Goal: Find specific page/section

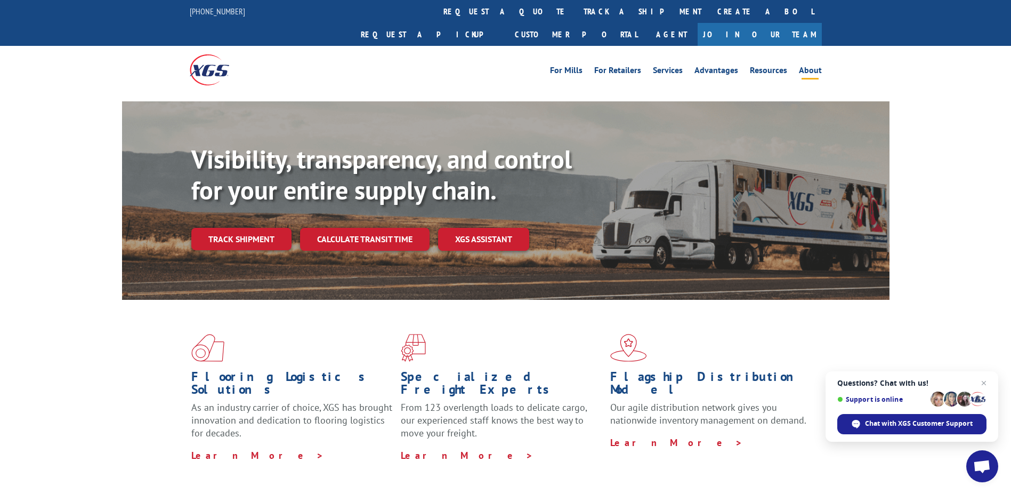
click at [805, 66] on link "About" at bounding box center [810, 72] width 23 height 12
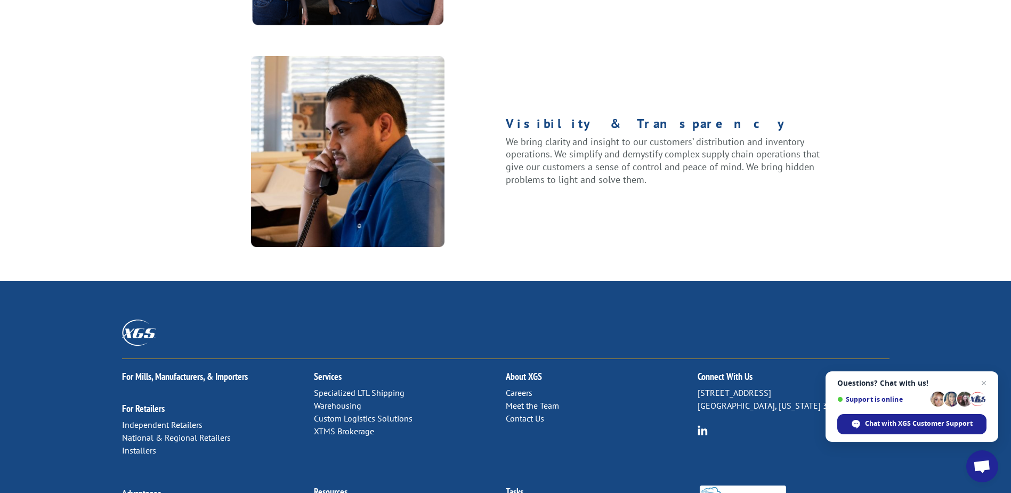
scroll to position [1333, 0]
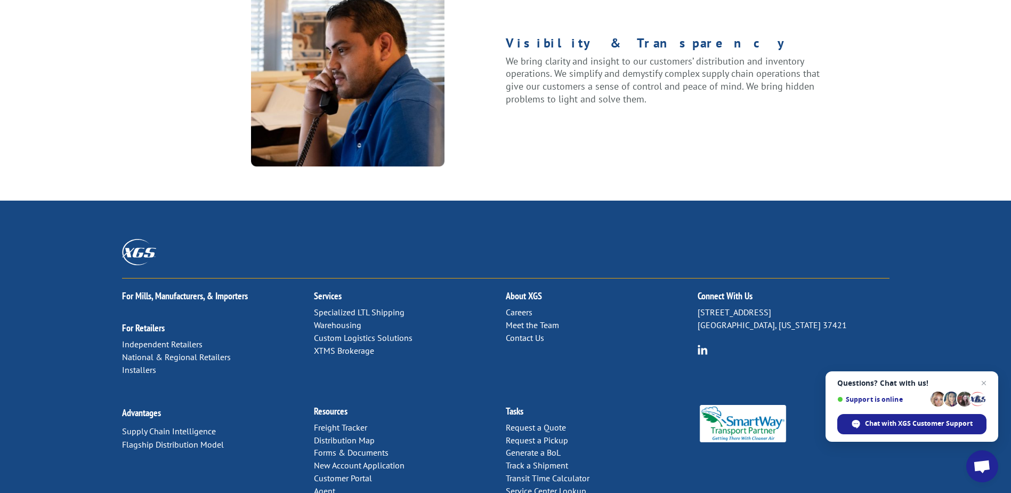
click at [358, 435] on link "Distribution Map" at bounding box center [344, 440] width 61 height 11
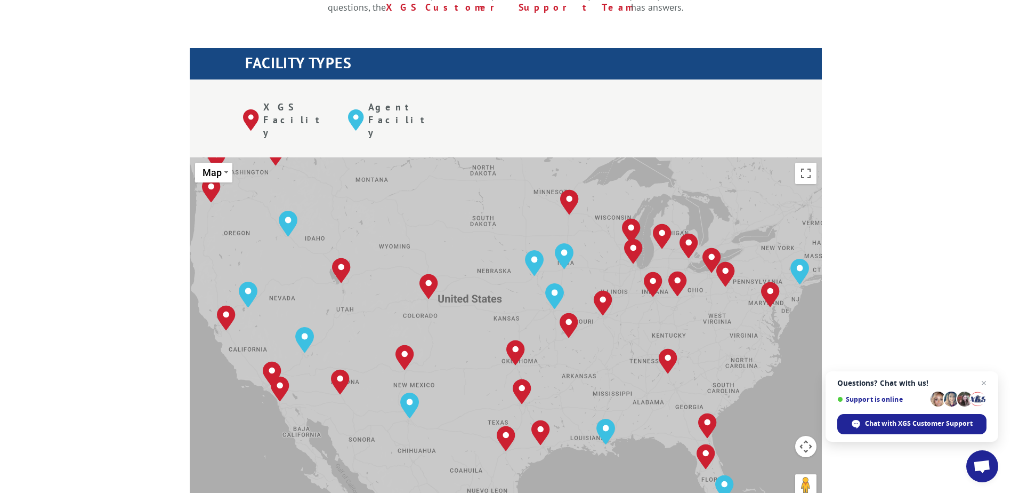
scroll to position [373, 0]
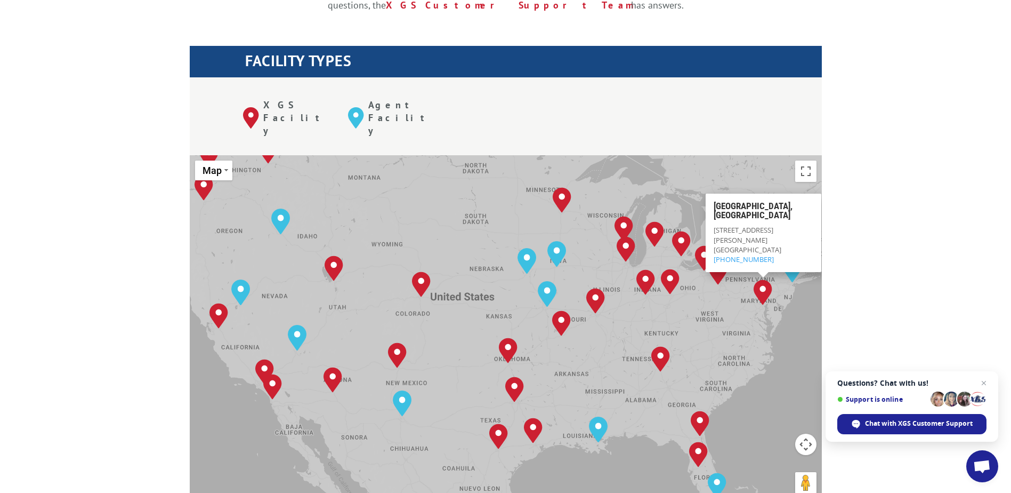
click at [926, 185] on div "The most powerful map in the flooring industry. Our nationwide network lets you…" at bounding box center [505, 405] width 1011 height 993
